Goal: Transaction & Acquisition: Purchase product/service

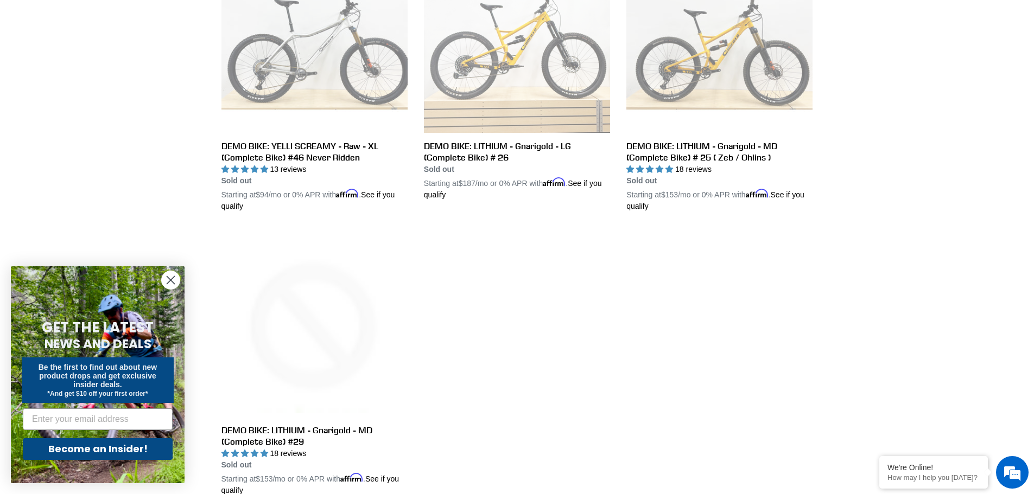
scroll to position [1812, 0]
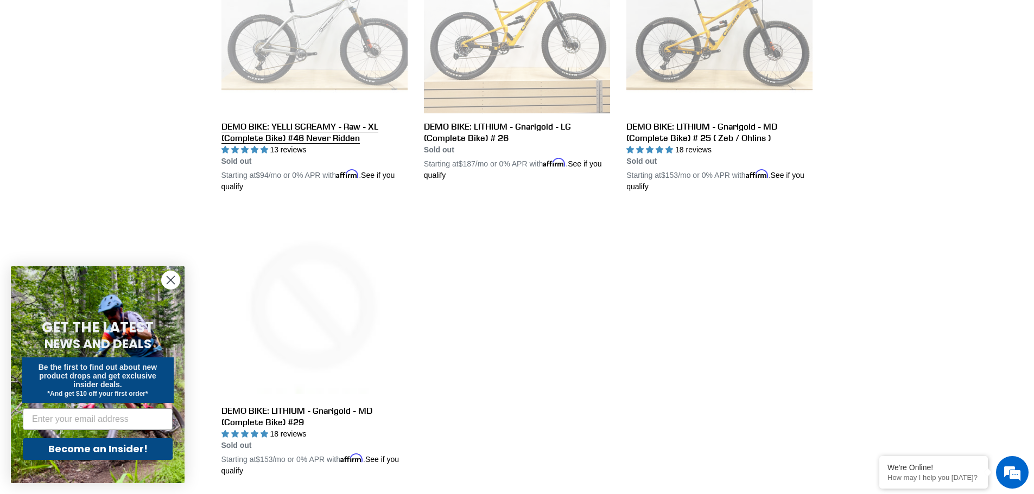
click at [314, 66] on link "DEMO BIKE: YELLI SCREAMY - Raw - XL (Complete Bike) #46 Never Ridden" at bounding box center [314, 59] width 186 height 265
